Goal: Task Accomplishment & Management: Use online tool/utility

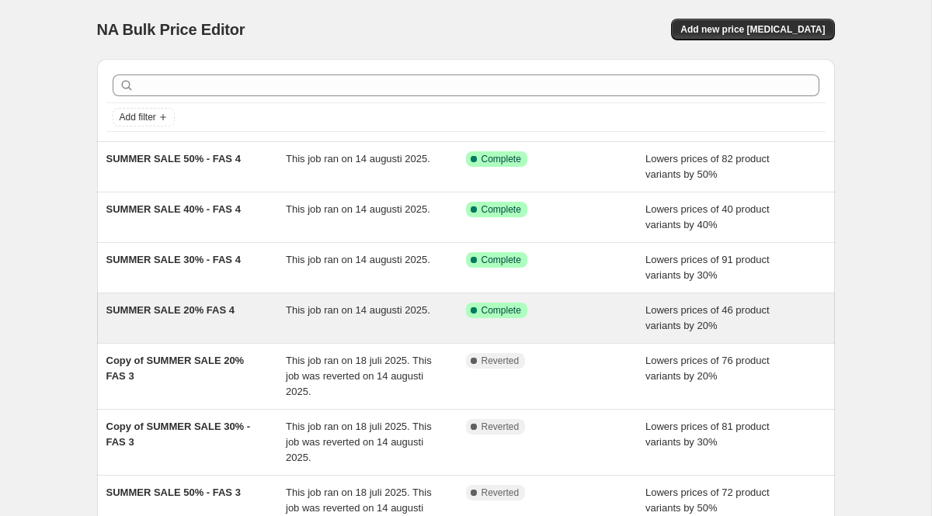
click at [179, 311] on span "SUMMER SALE 20% FAS 4" at bounding box center [170, 310] width 128 height 12
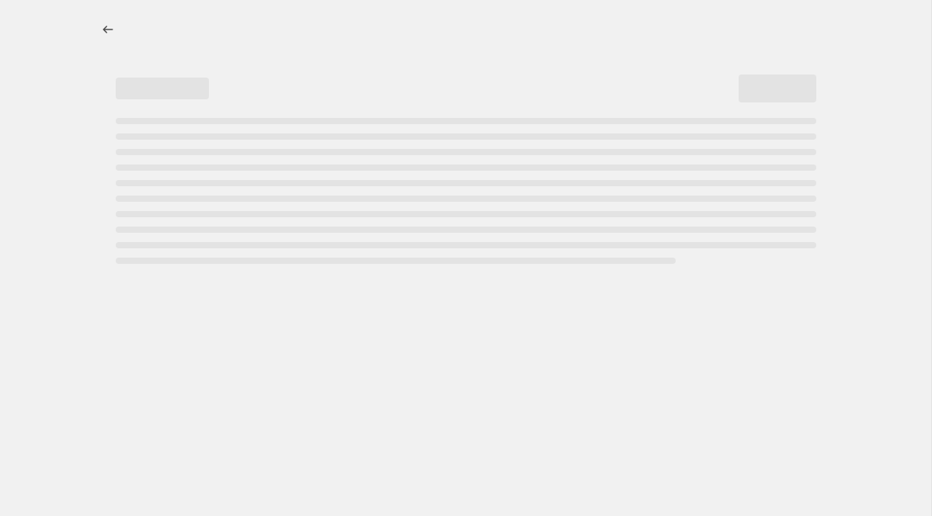
select select "percentage"
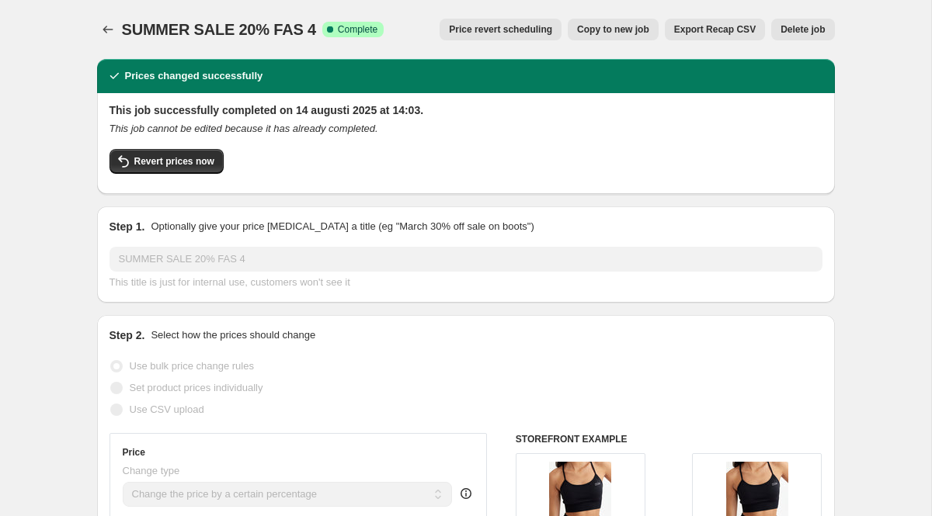
click at [617, 31] on span "Copy to new job" at bounding box center [613, 29] width 72 height 12
select select "percentage"
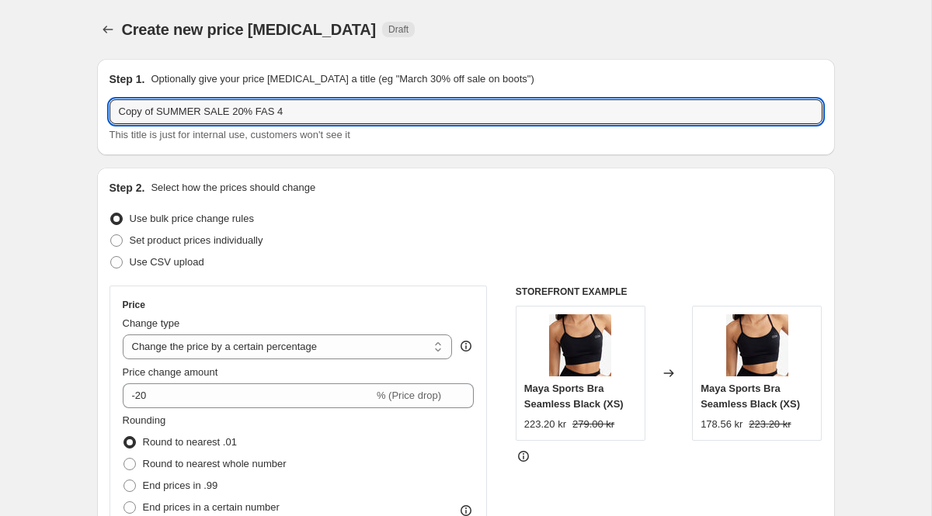
drag, startPoint x: 158, startPoint y: 114, endPoint x: 82, endPoint y: 116, distance: 76.1
click at [286, 120] on input "SUMMER SALE 20% FAS 4" at bounding box center [465, 111] width 713 height 25
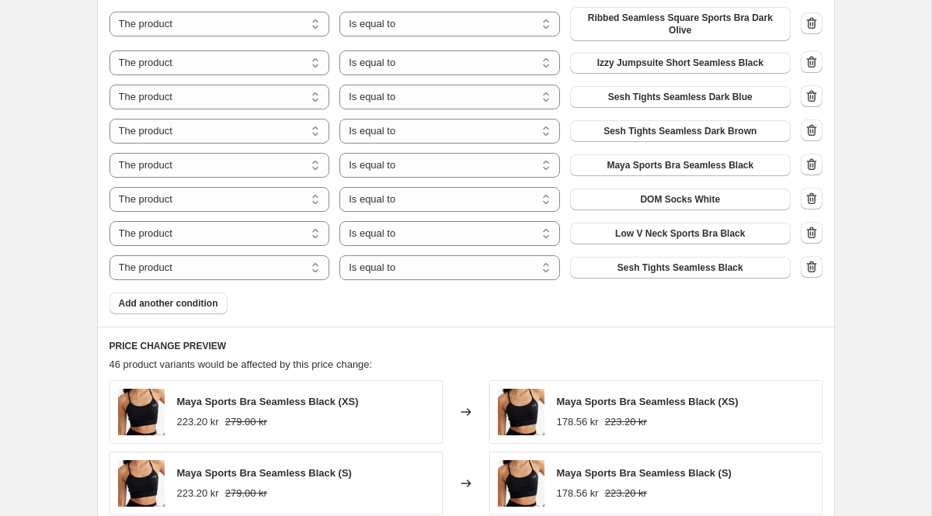
scroll to position [1279, 0]
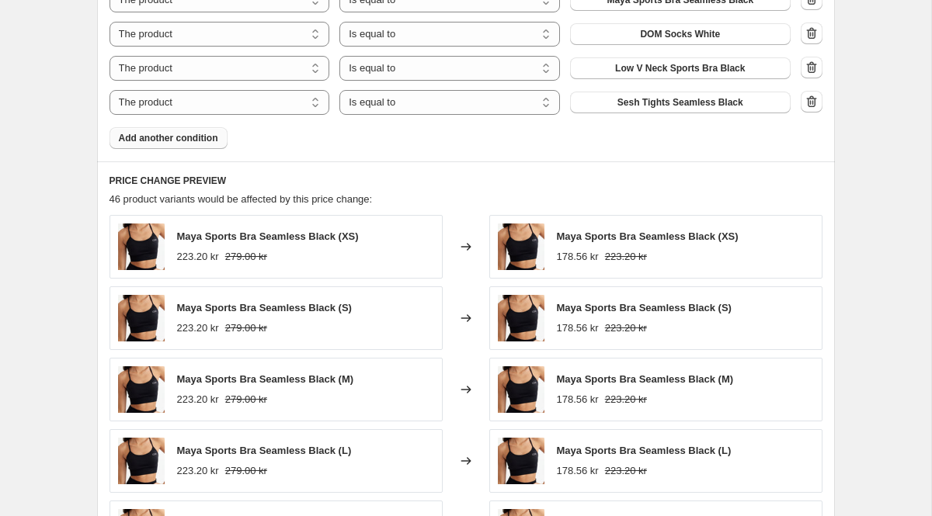
type input "SUMMER SALE 20% FAS 4 - ny"
click at [170, 141] on span "Add another condition" at bounding box center [168, 138] width 99 height 12
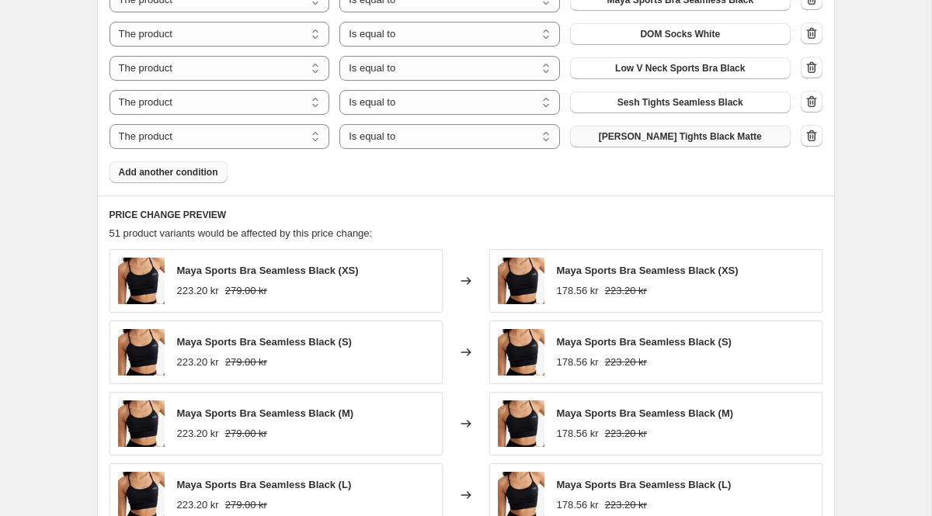
click at [626, 139] on span "Adeline Tights Black Matte" at bounding box center [680, 136] width 163 height 12
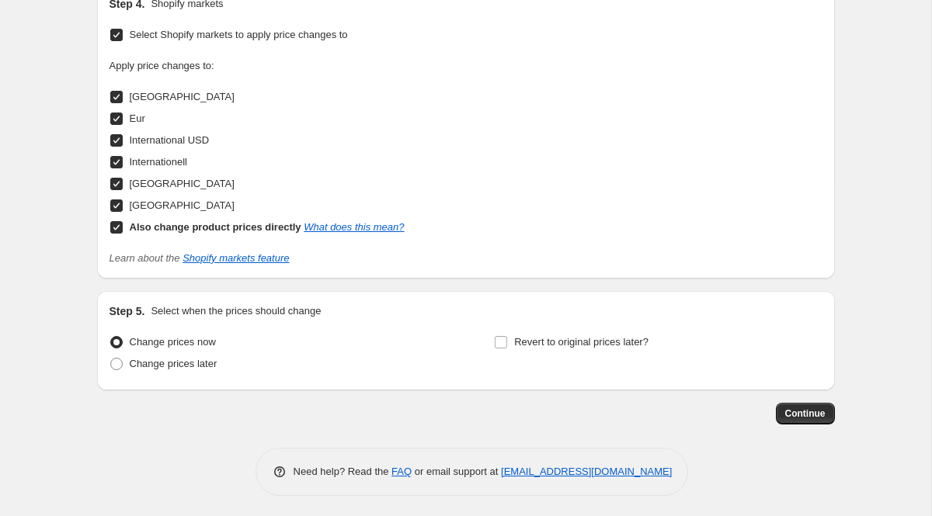
scroll to position [1976, 0]
click at [116, 367] on span at bounding box center [116, 363] width 12 height 12
click at [111, 358] on input "Change prices later" at bounding box center [110, 357] width 1 height 1
radio input "true"
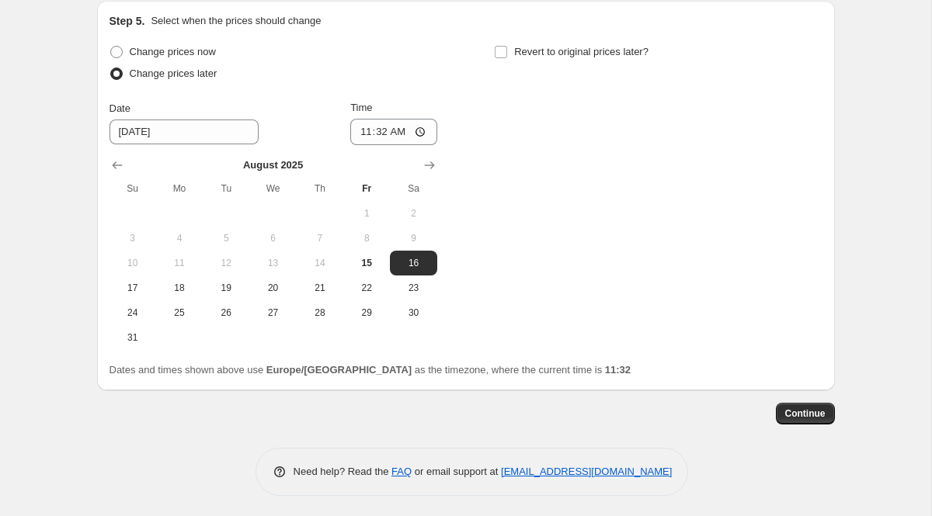
scroll to position [2266, 0]
click at [825, 416] on button "Continue" at bounding box center [805, 413] width 59 height 22
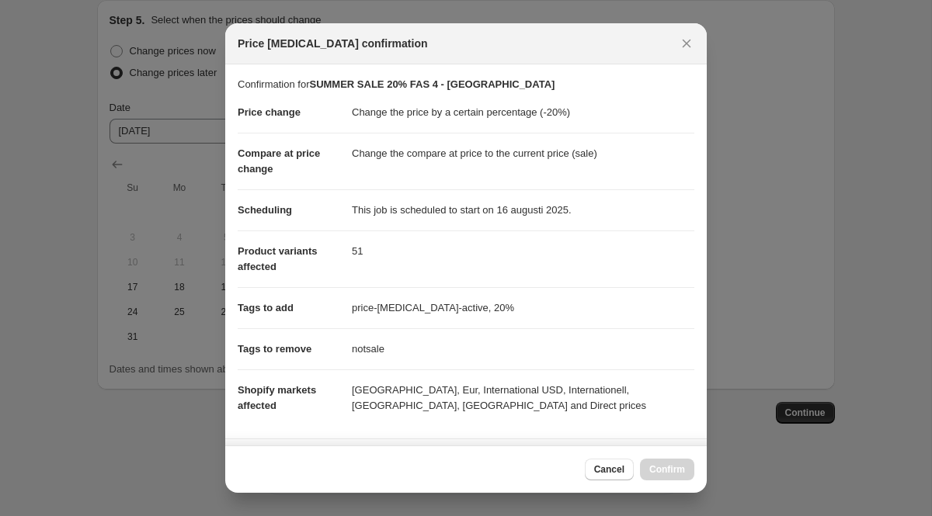
scroll to position [258, 0]
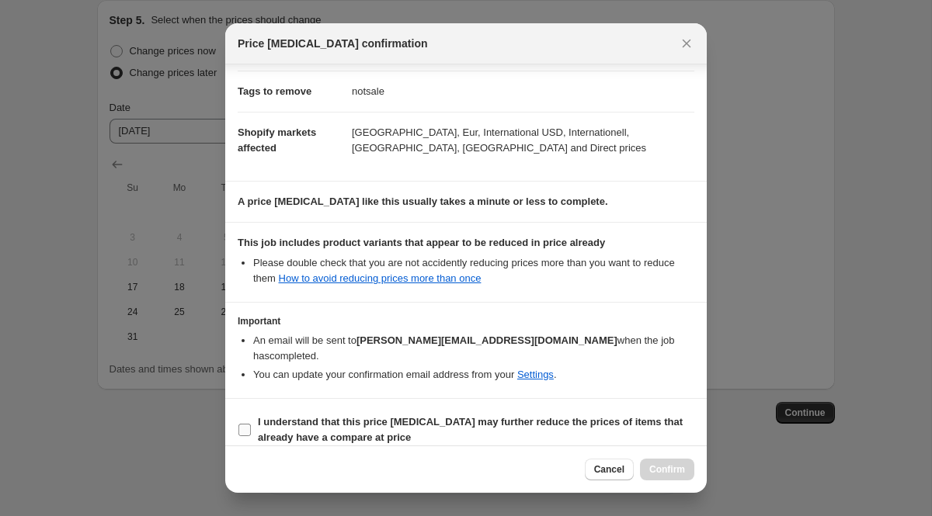
drag, startPoint x: 249, startPoint y: 412, endPoint x: 283, endPoint y: 412, distance: 34.2
click at [249, 424] on input "I understand that this price change job may further reduce the prices of items …" at bounding box center [244, 430] width 12 height 12
checkbox input "true"
click at [654, 467] on span "Confirm" at bounding box center [667, 470] width 36 height 12
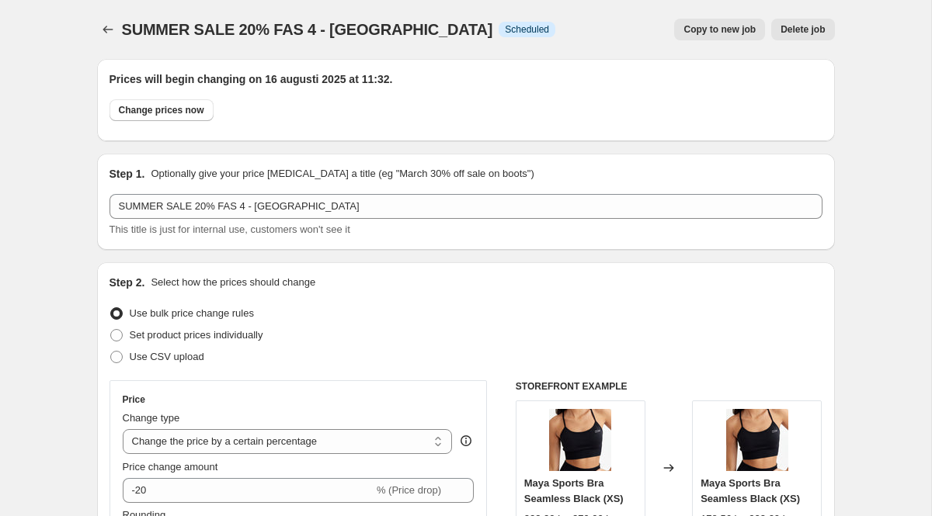
scroll to position [2266, 0]
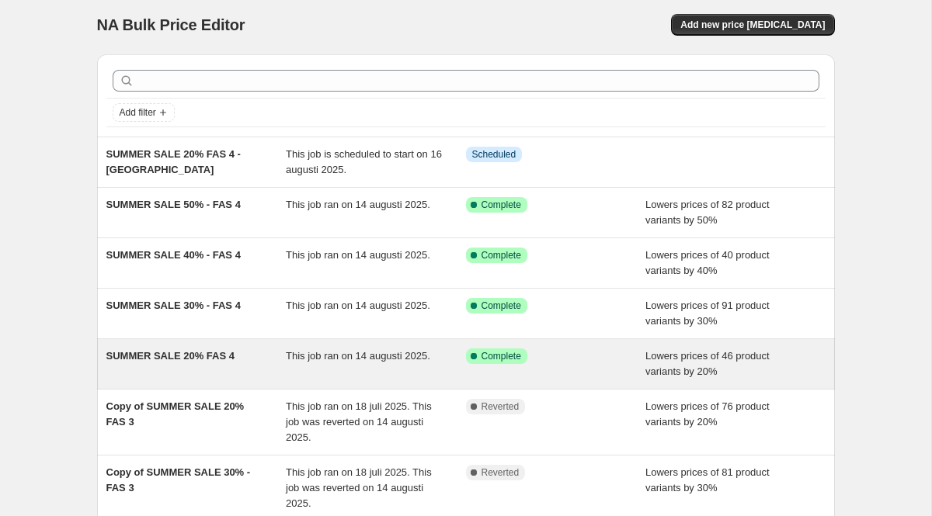
scroll to position [9, 0]
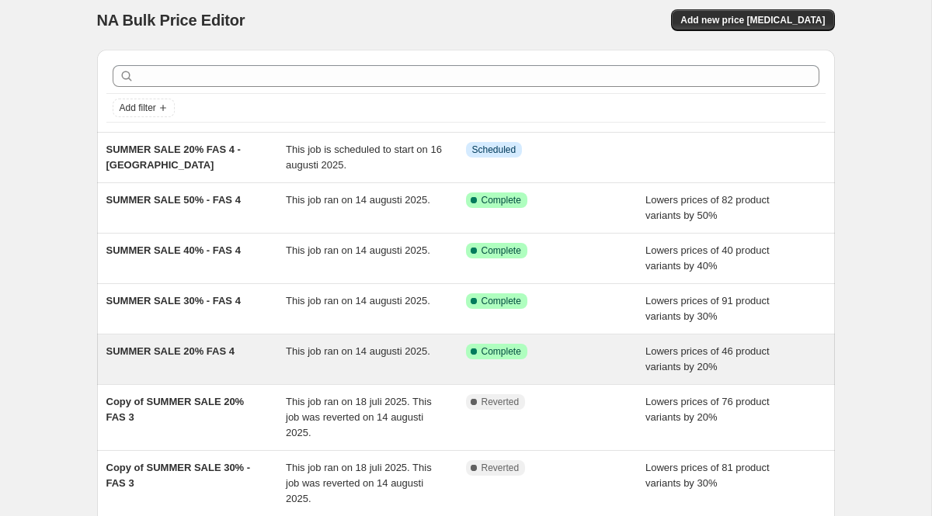
click at [209, 352] on span "SUMMER SALE 20% FAS 4" at bounding box center [170, 352] width 128 height 12
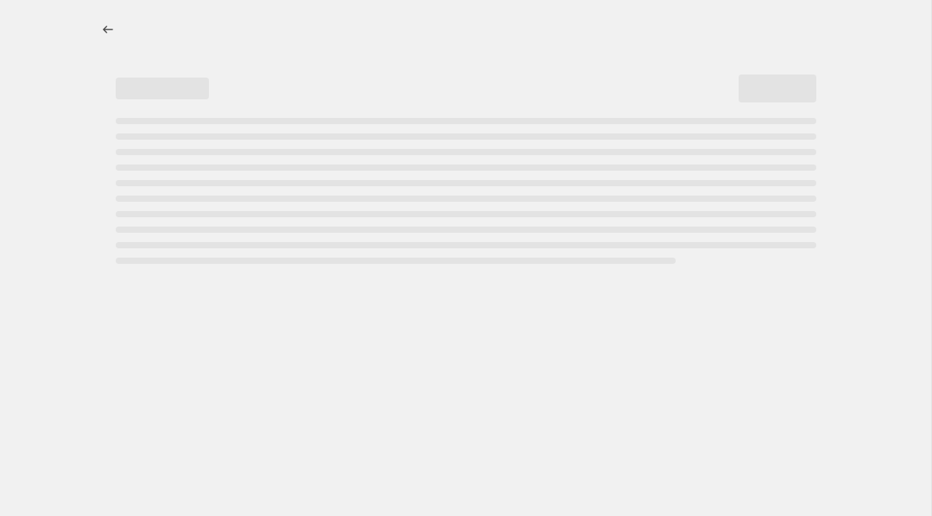
select select "percentage"
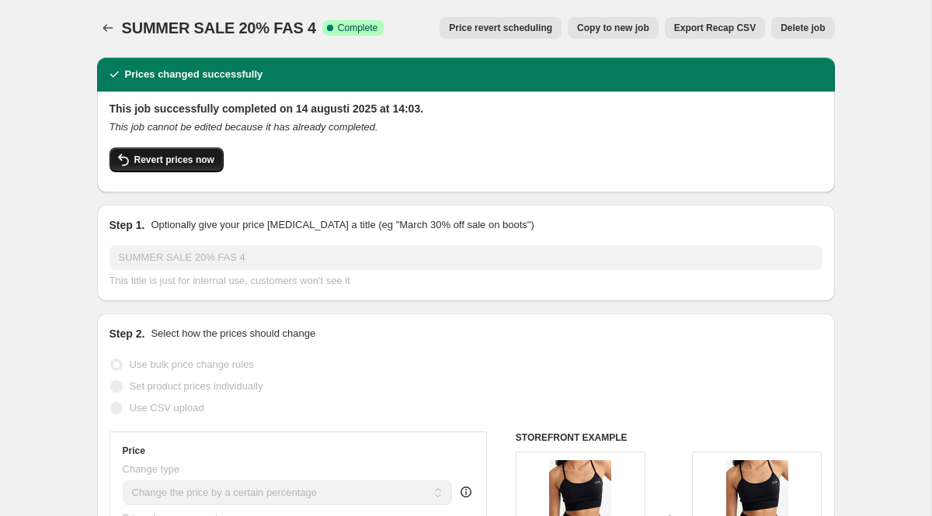
click at [186, 158] on span "Revert prices now" at bounding box center [174, 160] width 80 height 12
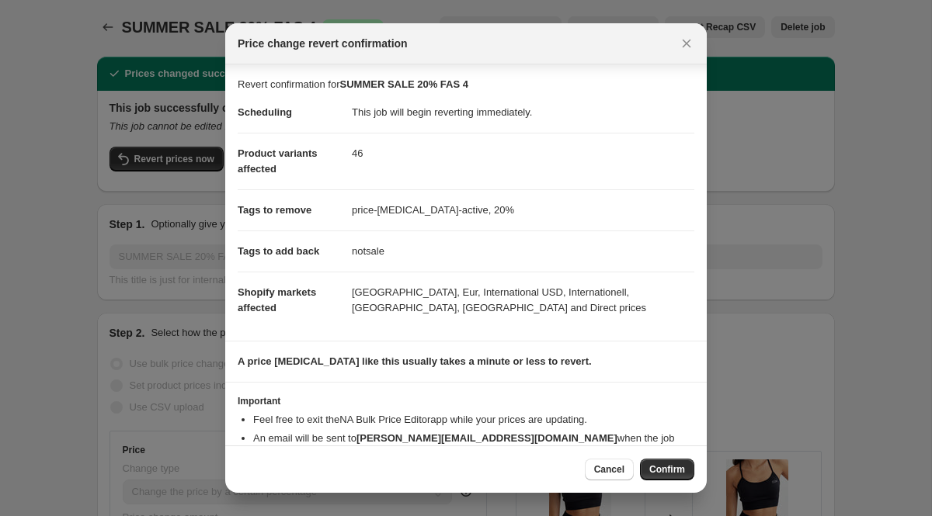
scroll to position [69, 0]
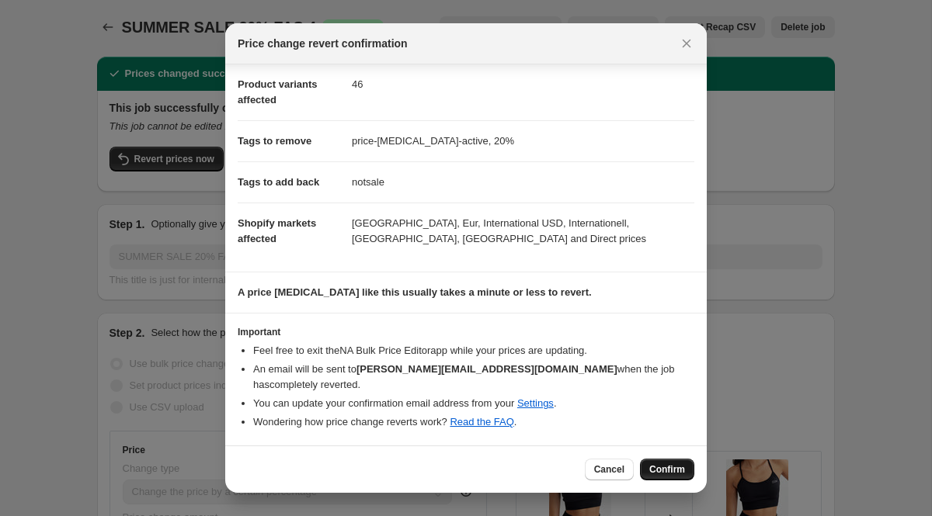
click at [666, 474] on span "Confirm" at bounding box center [667, 470] width 36 height 12
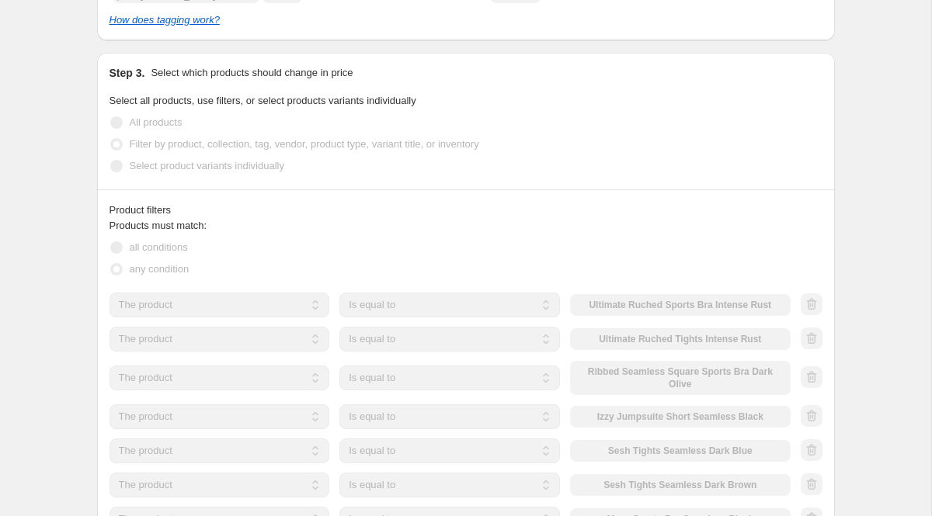
scroll to position [0, 0]
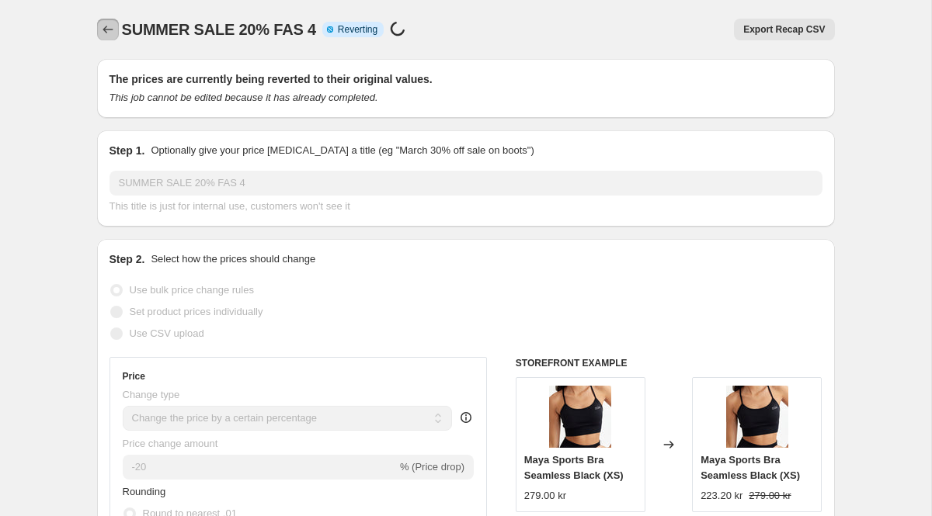
click at [108, 30] on icon "Price change jobs" at bounding box center [108, 30] width 10 height 8
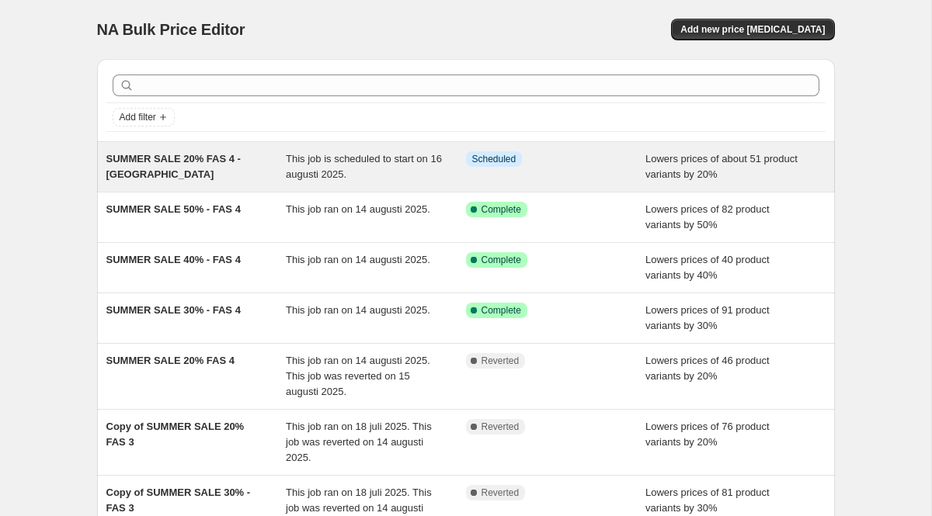
click at [158, 153] on span "SUMMER SALE 20% FAS 4 - ny" at bounding box center [173, 166] width 134 height 27
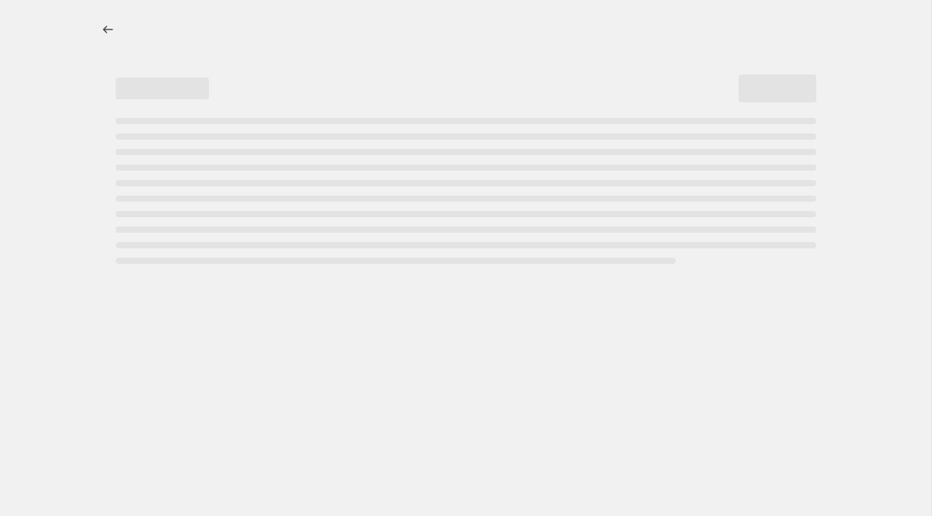
select select "percentage"
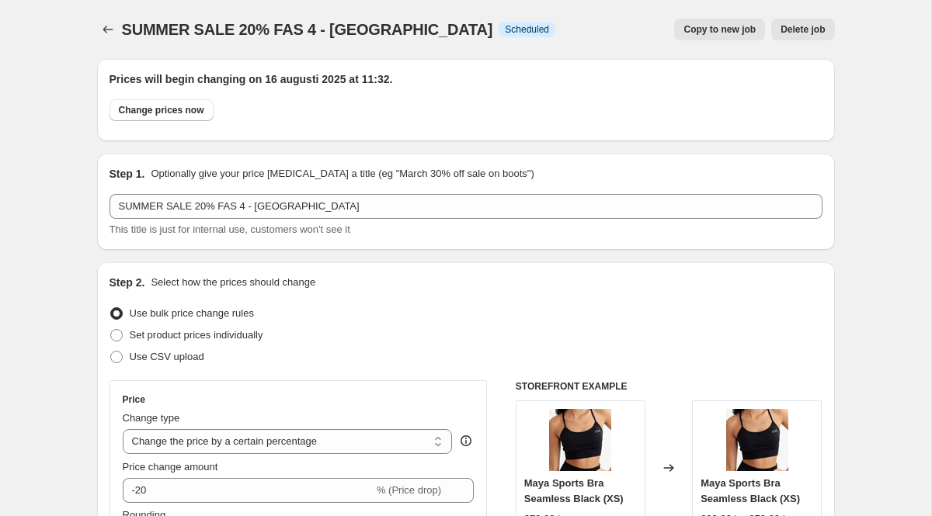
scroll to position [2363, 0]
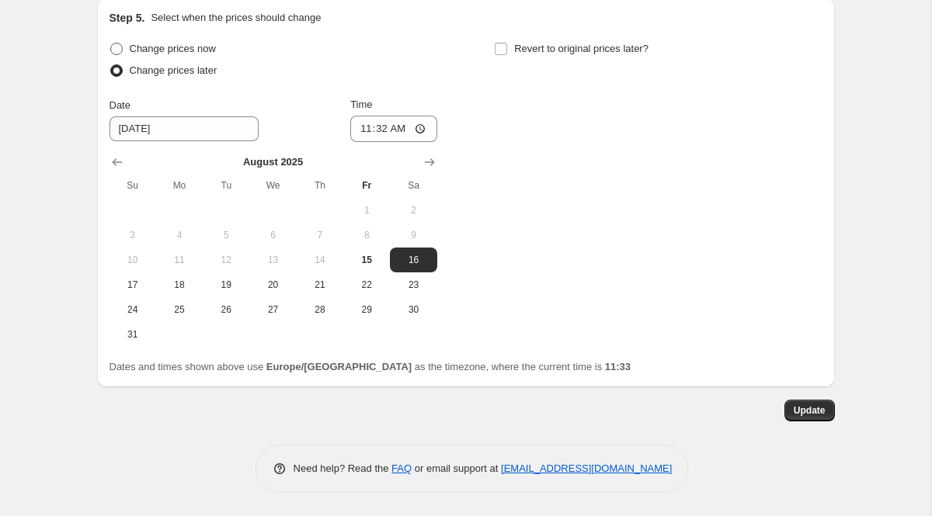
click at [114, 49] on span at bounding box center [116, 49] width 12 height 12
click at [111, 43] on input "Change prices now" at bounding box center [110, 43] width 1 height 1
radio input "true"
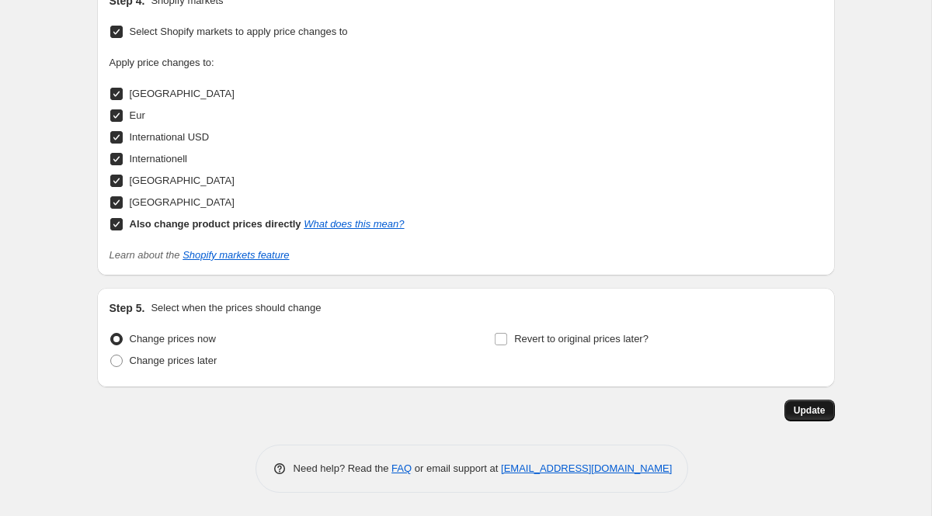
click at [799, 402] on button "Update" at bounding box center [809, 411] width 50 height 22
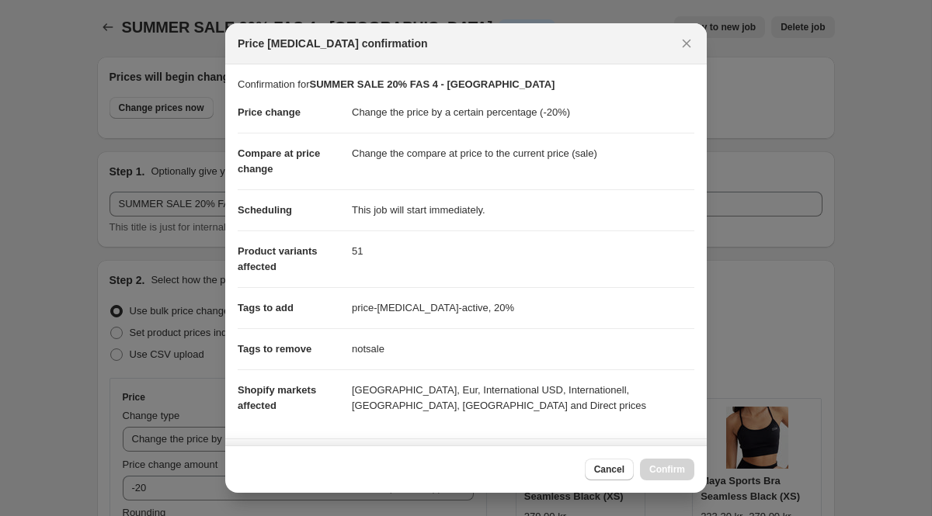
scroll to position [0, 0]
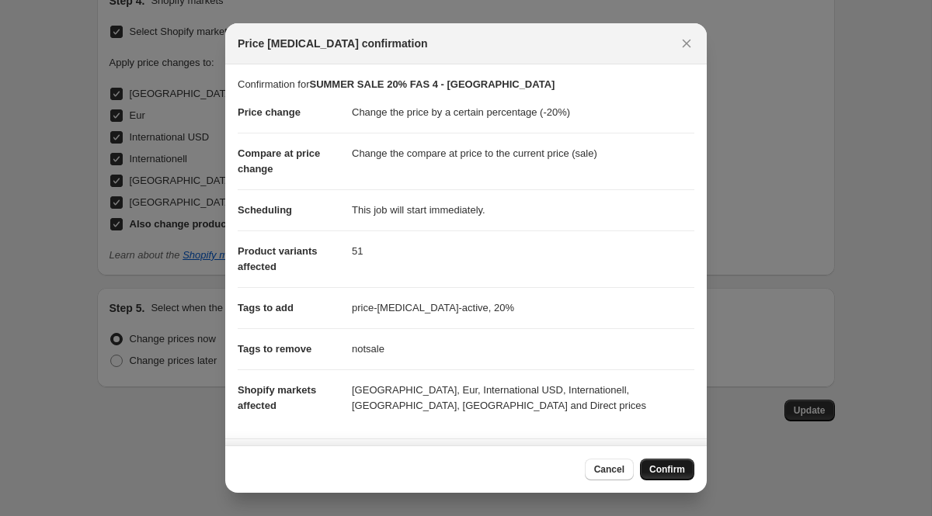
click at [671, 472] on span "Confirm" at bounding box center [667, 470] width 36 height 12
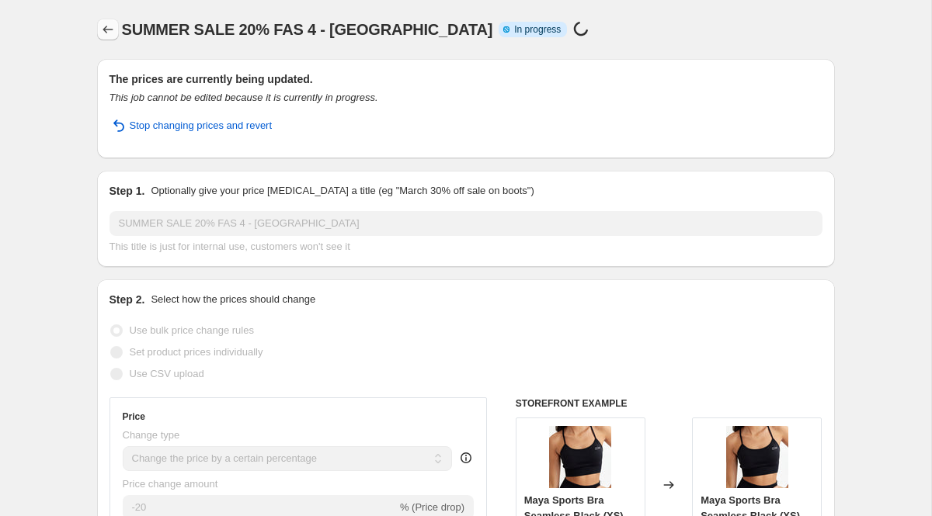
click at [100, 28] on icon "Price change jobs" at bounding box center [108, 30] width 16 height 16
